Goal: Find specific page/section: Locate a particular part of the current website

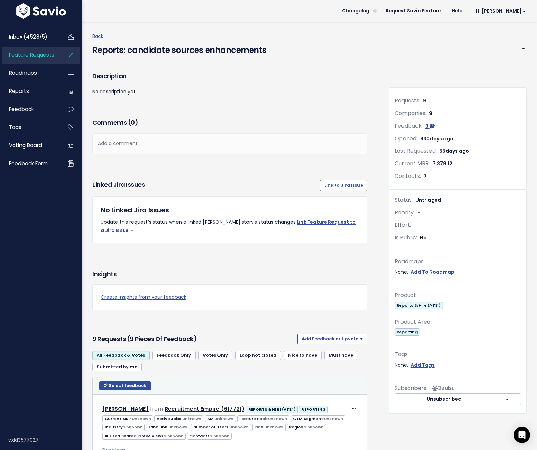
scroll to position [1062, 0]
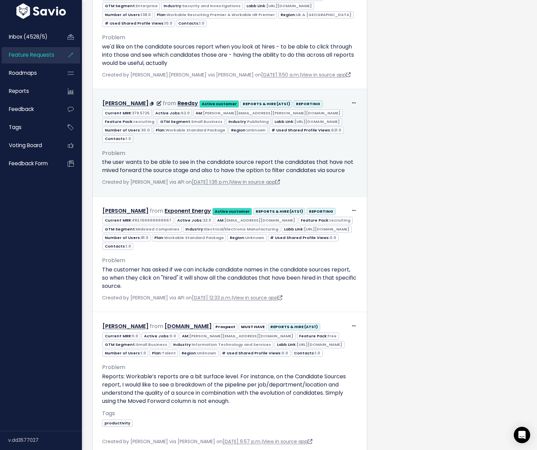
click at [257, 143] on div "Problem the user wants to be able to see in the candidate source report the can…" at bounding box center [229, 159] width 255 height 32
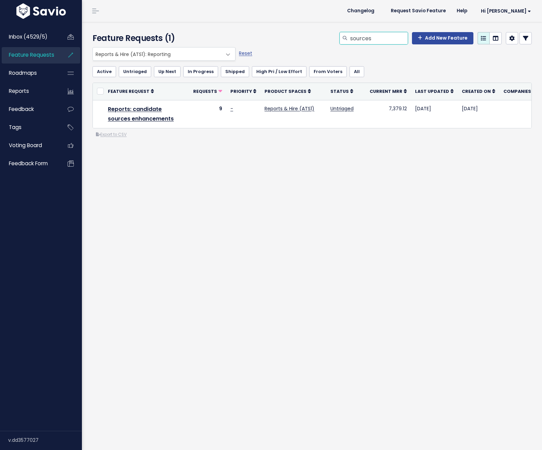
click at [363, 40] on input "sources" at bounding box center [379, 38] width 58 height 12
type input "reffer"
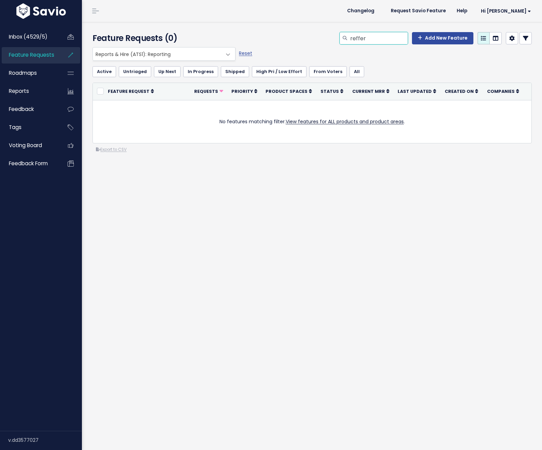
click at [355, 39] on input "reffer" at bounding box center [379, 38] width 58 height 12
type input "refer"
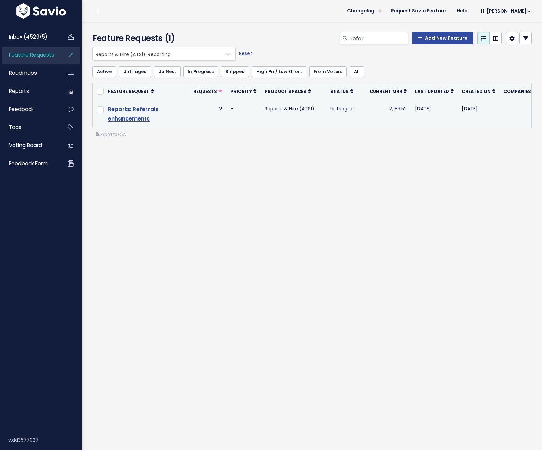
click at [136, 120] on link "Reports: Referrals enhancements" at bounding box center [133, 114] width 51 height 18
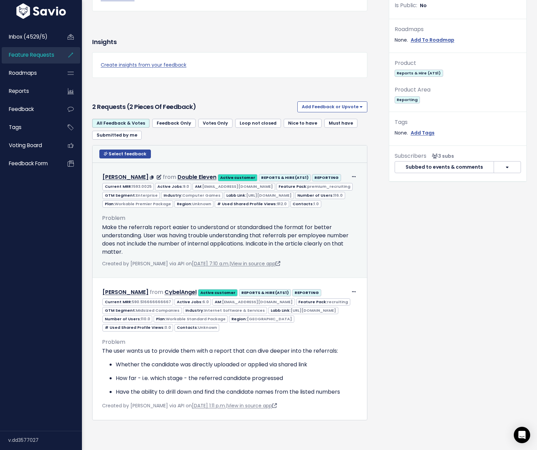
scroll to position [260, 0]
